Goal: Information Seeking & Learning: Learn about a topic

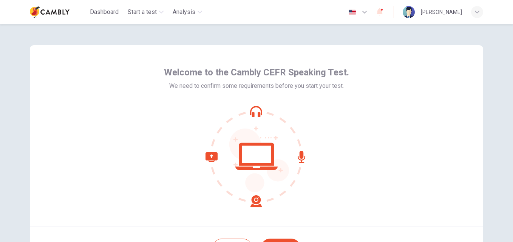
scroll to position [38, 0]
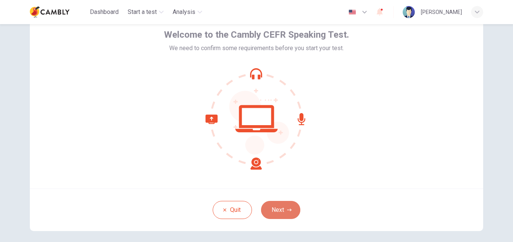
click at [284, 207] on button "Next" at bounding box center [280, 210] width 39 height 18
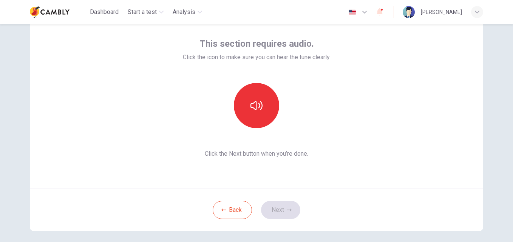
click at [317, 151] on span "Click the Next button when you’re done." at bounding box center [257, 154] width 148 height 9
click at [260, 109] on icon "button" at bounding box center [256, 106] width 12 height 12
click at [290, 210] on button "Next" at bounding box center [280, 210] width 39 height 18
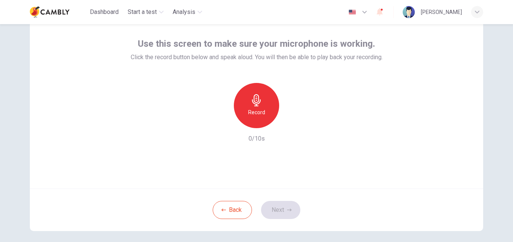
click at [250, 116] on h6 "Record" at bounding box center [256, 112] width 17 height 9
click at [293, 118] on div "button" at bounding box center [291, 122] width 12 height 12
click at [282, 210] on button "Next" at bounding box center [280, 210] width 39 height 18
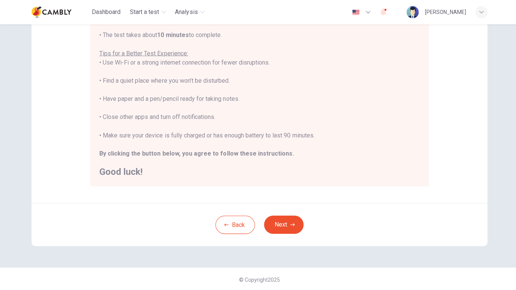
scroll to position [130, 0]
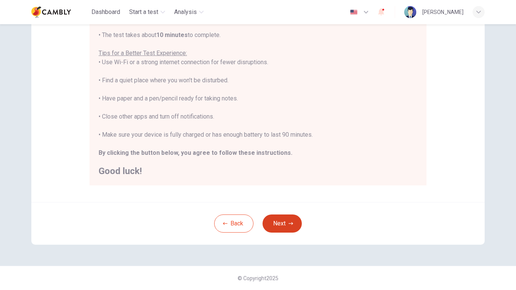
click at [285, 221] on button "Next" at bounding box center [281, 224] width 39 height 18
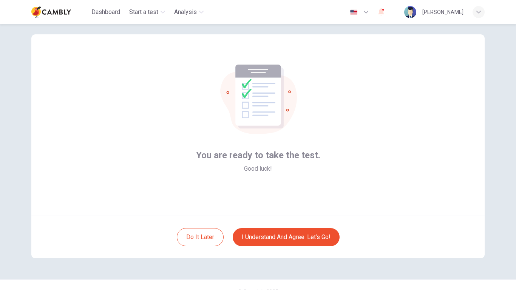
scroll to position [0, 0]
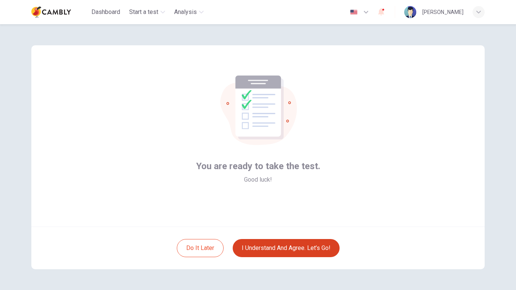
click at [306, 242] on button "I understand and agree. Let’s go!" at bounding box center [286, 248] width 107 height 18
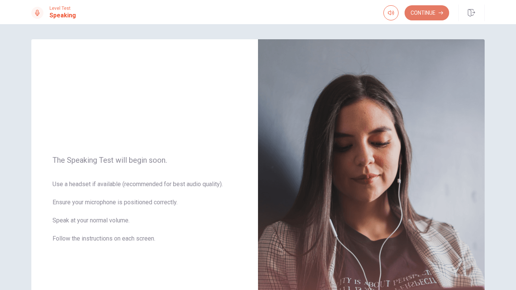
click at [428, 10] on button "Continue" at bounding box center [427, 12] width 45 height 15
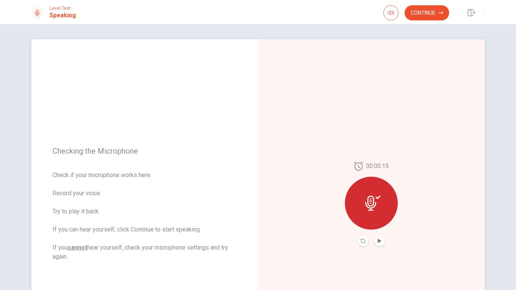
click at [377, 238] on button "Play Audio" at bounding box center [379, 241] width 11 height 11
click at [365, 207] on icon at bounding box center [370, 203] width 11 height 15
click at [378, 240] on icon "Pause Audio" at bounding box center [379, 241] width 5 height 5
click at [378, 240] on icon "Play Audio" at bounding box center [379, 241] width 5 height 5
click at [428, 15] on button "Continue" at bounding box center [427, 12] width 45 height 15
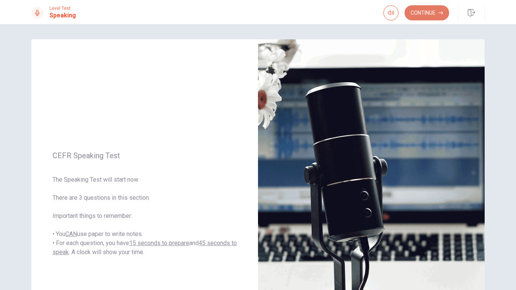
click at [434, 16] on button "Continue" at bounding box center [427, 12] width 45 height 15
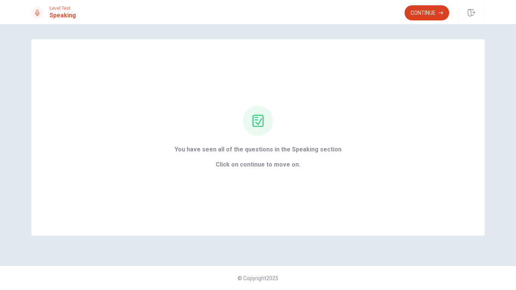
click at [421, 12] on button "Continue" at bounding box center [427, 12] width 45 height 15
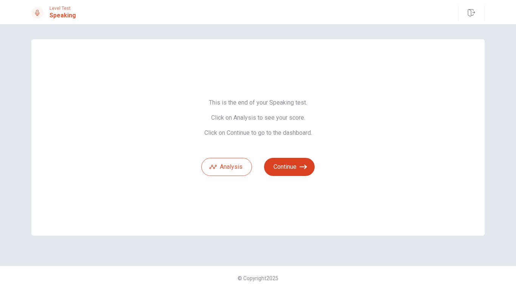
click at [297, 164] on button "Continue" at bounding box center [289, 167] width 51 height 18
